Goal: Transaction & Acquisition: Purchase product/service

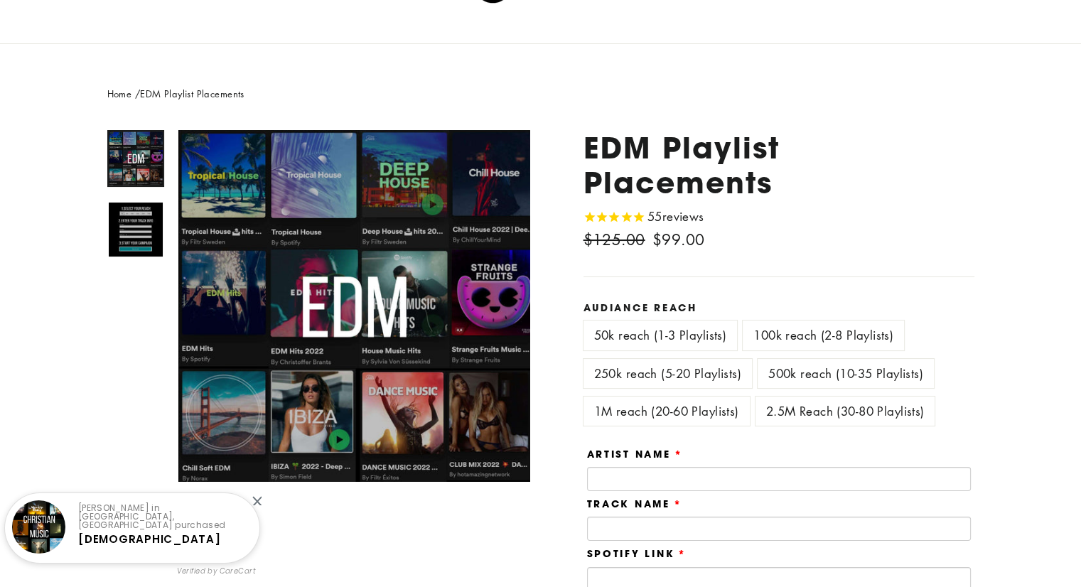
scroll to position [71, 0]
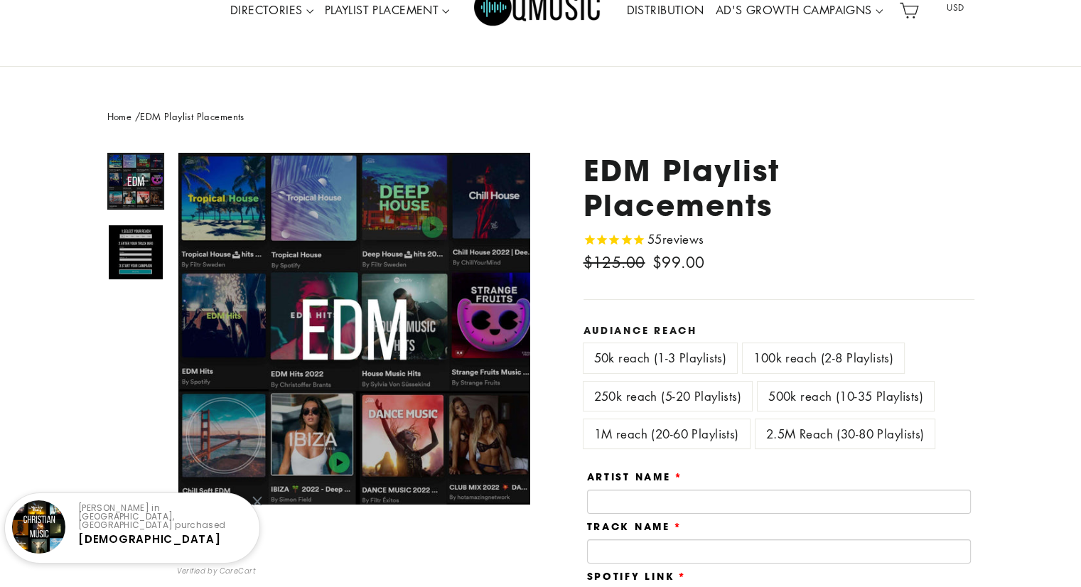
click at [726, 437] on label "1M reach (20-60 Playlists)" at bounding box center [667, 433] width 166 height 29
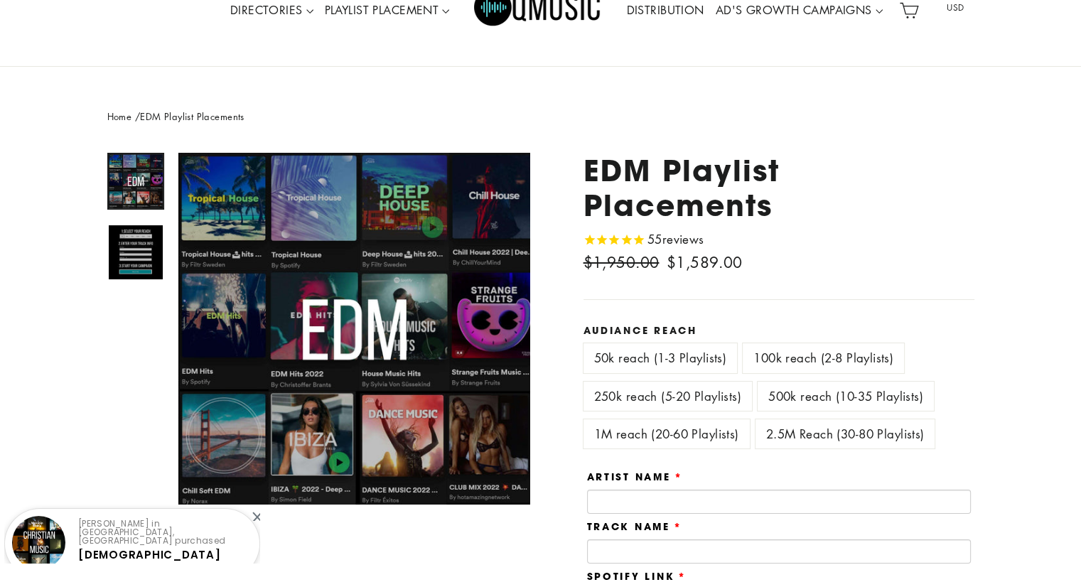
click at [815, 401] on label "500k reach (10-35 Playlists)" at bounding box center [846, 396] width 176 height 29
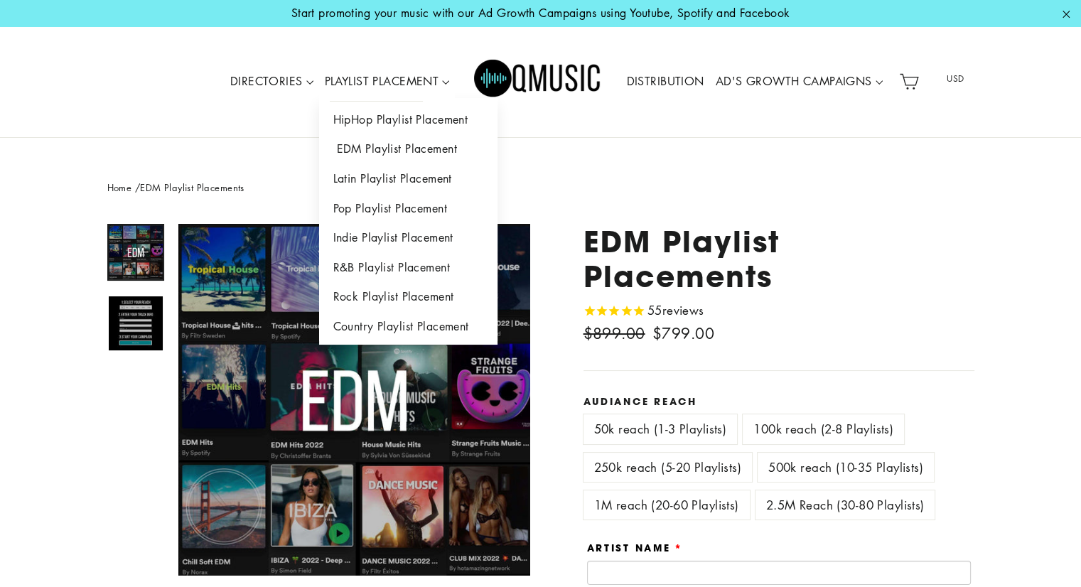
click at [418, 154] on link "EDM Playlist Placement" at bounding box center [408, 149] width 178 height 30
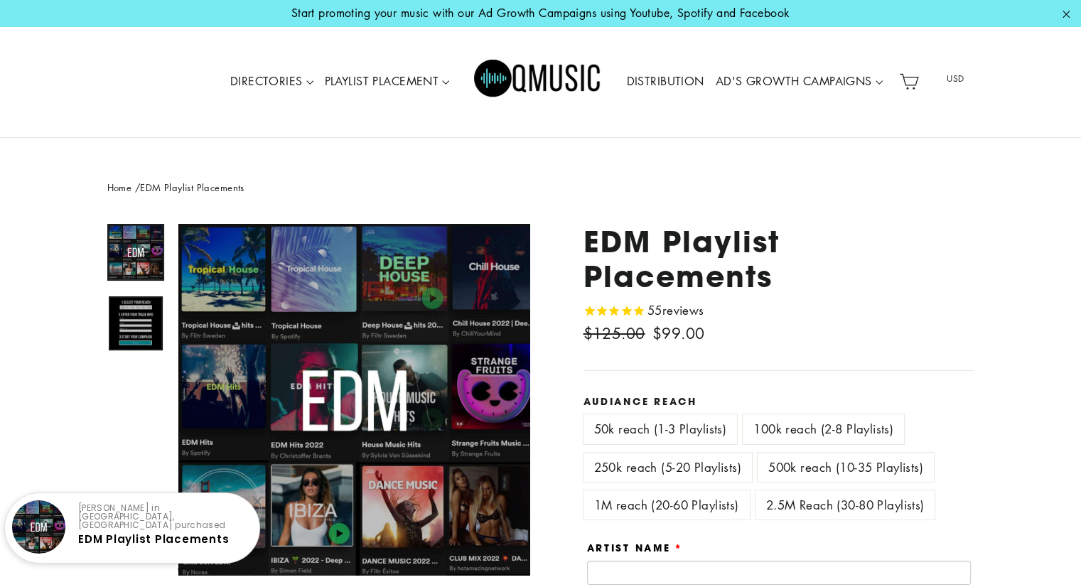
click at [117, 314] on img at bounding box center [136, 323] width 54 height 54
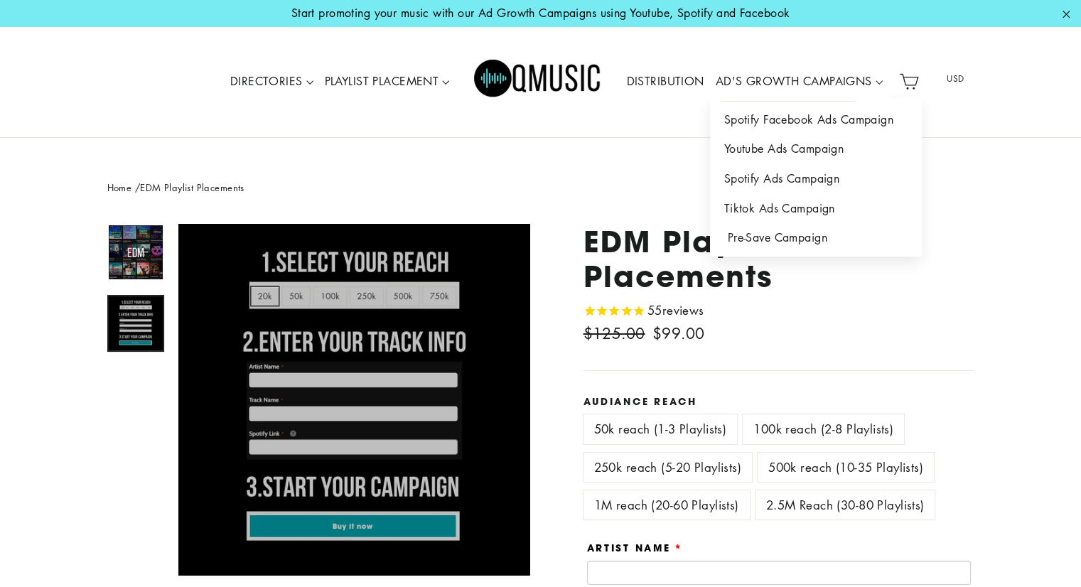
click at [780, 242] on link "Pre-Save Campaign" at bounding box center [816, 238] width 212 height 30
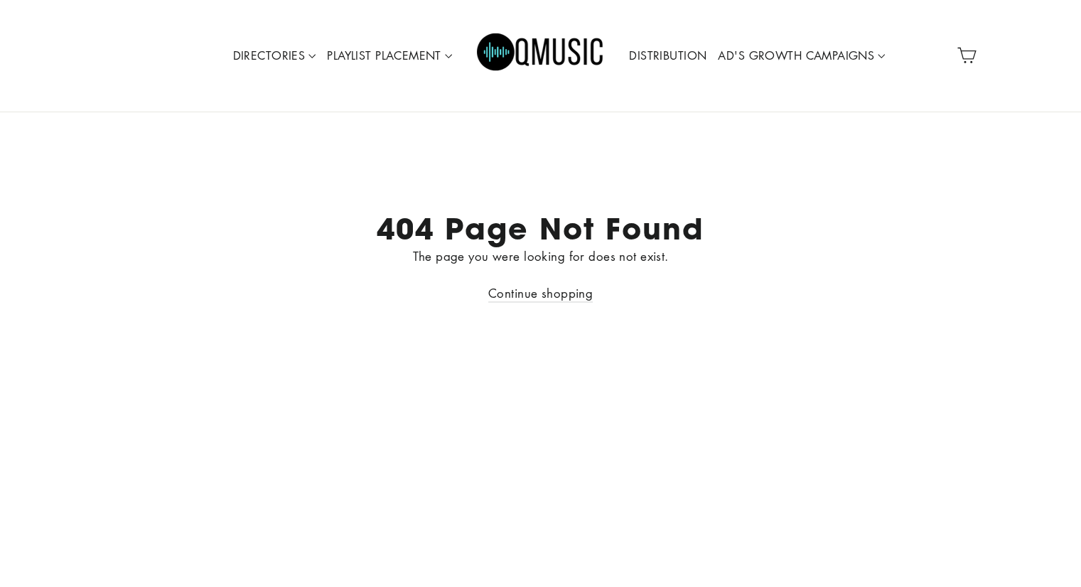
click at [671, 60] on link "DISTRIBUTION" at bounding box center [667, 56] width 89 height 33
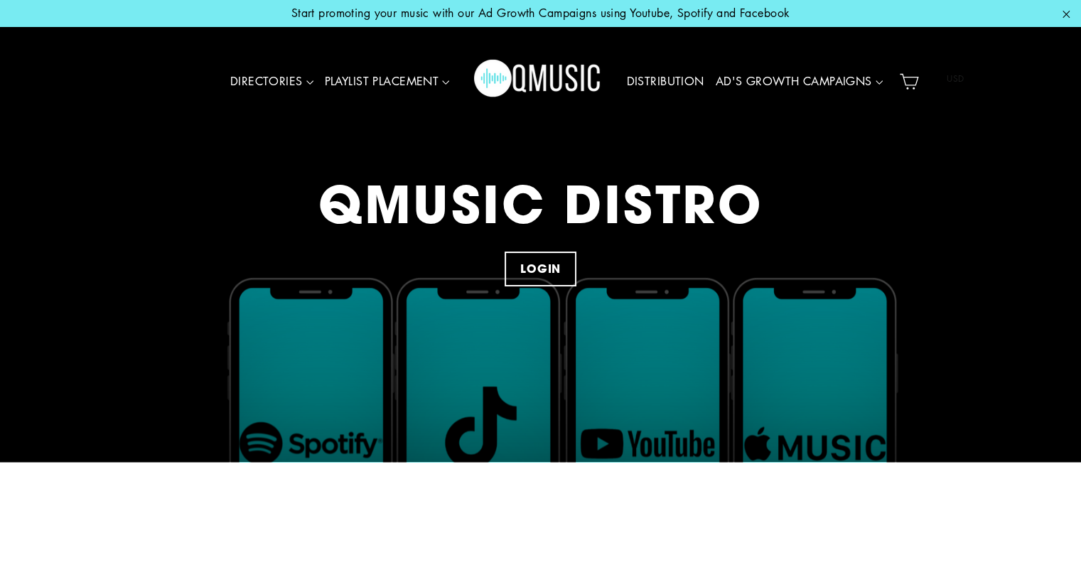
click at [915, 82] on icon at bounding box center [909, 82] width 20 height 20
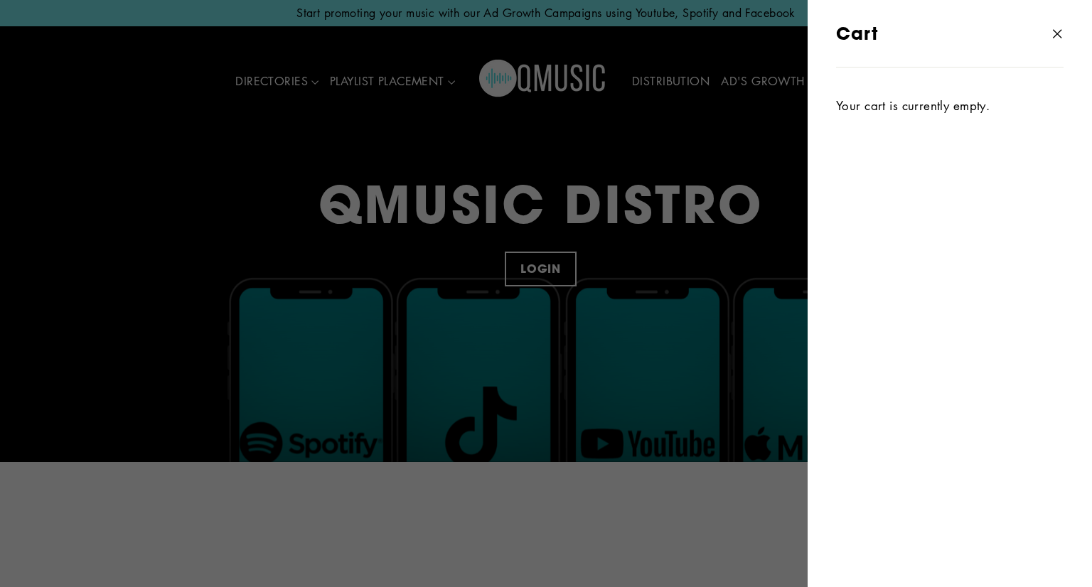
click at [1058, 35] on icon "button" at bounding box center [1057, 34] width 9 height 9
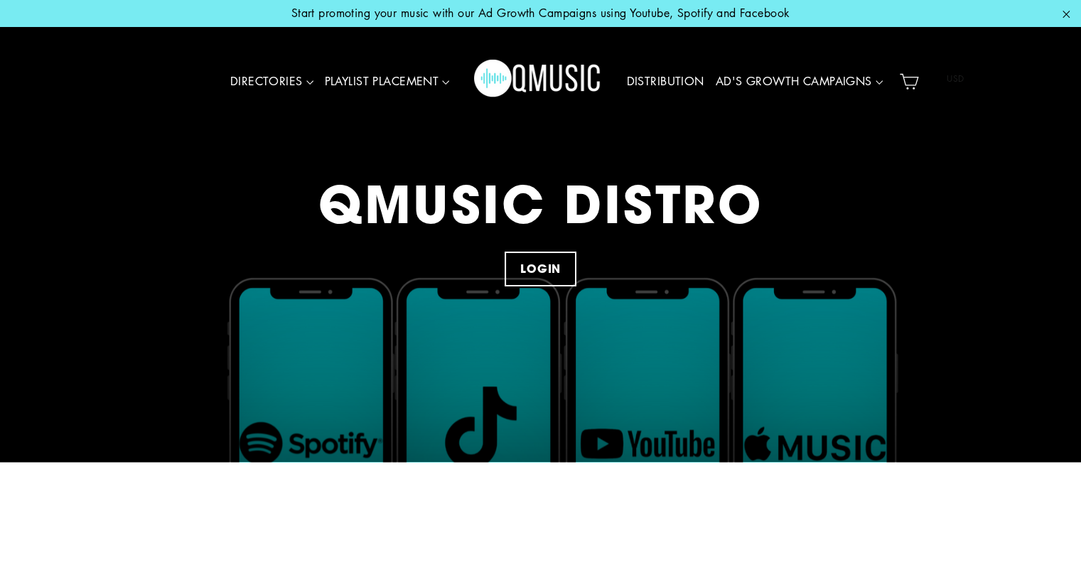
click at [675, 78] on link "DISTRIBUTION" at bounding box center [665, 81] width 89 height 33
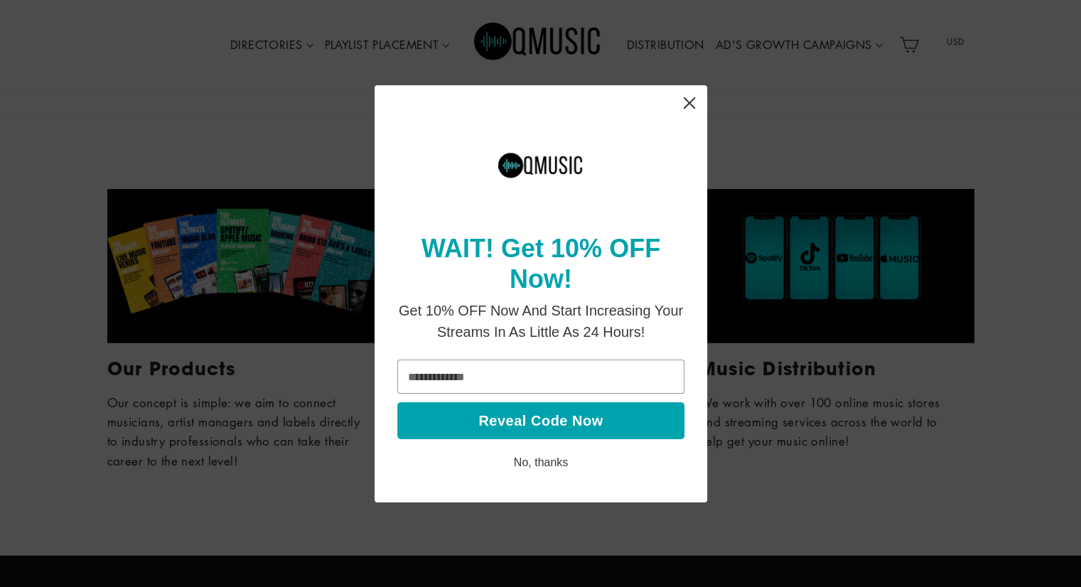
click at [692, 100] on icon "Close" at bounding box center [689, 103] width 28 height 28
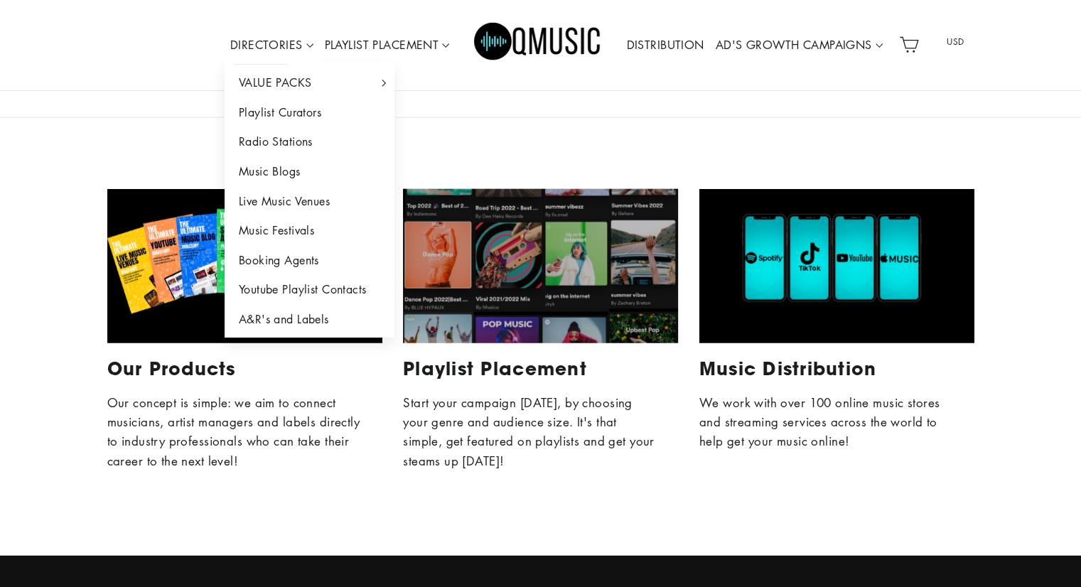
click at [250, 33] on link "DIRECTORIES" at bounding box center [272, 45] width 95 height 33
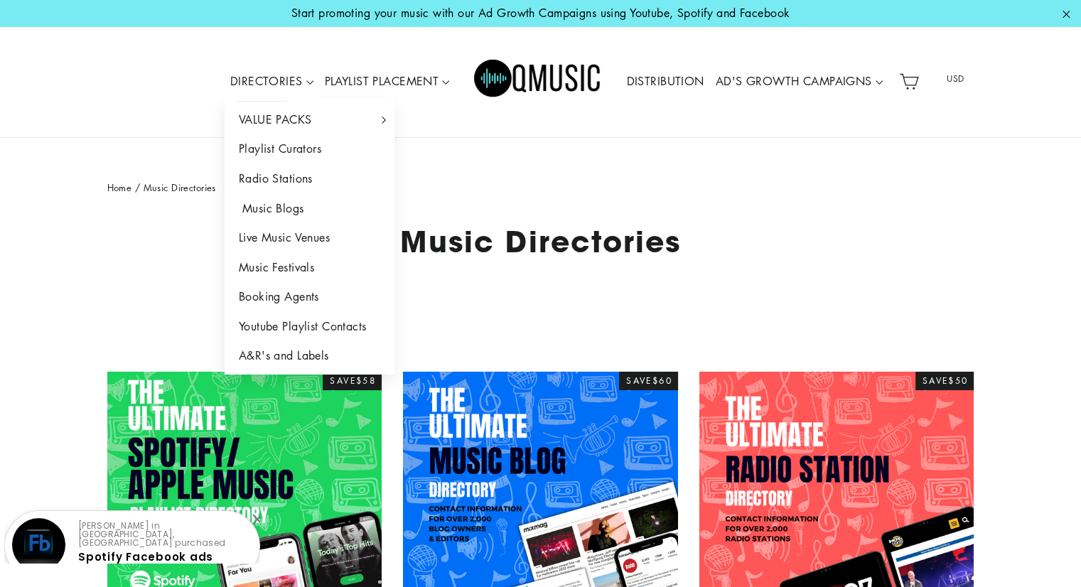
click at [286, 211] on link "Music Blogs" at bounding box center [310, 209] width 171 height 30
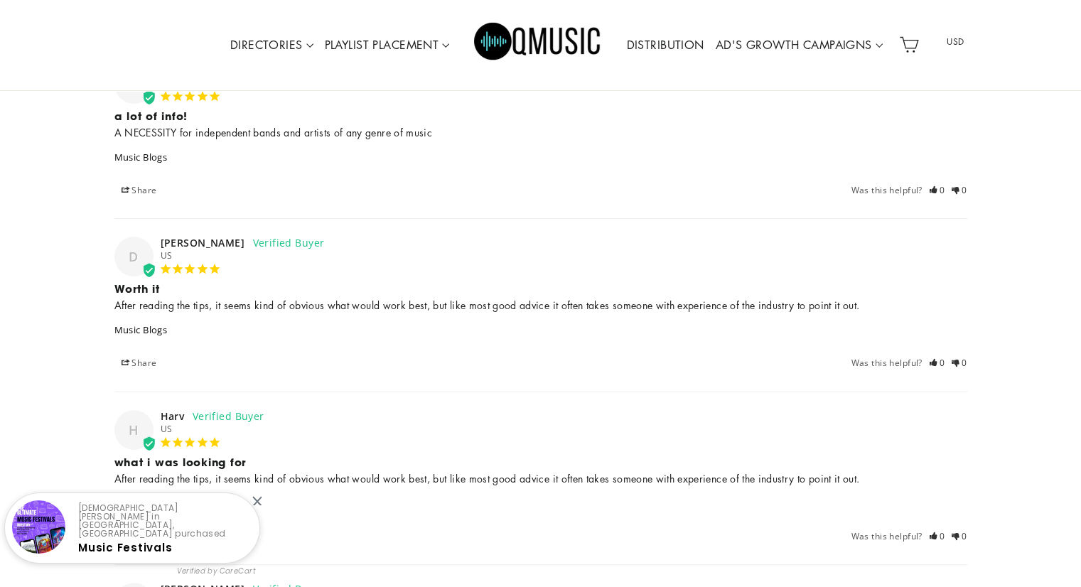
scroll to position [5664, 0]
